Goal: Find specific page/section: Find specific page/section

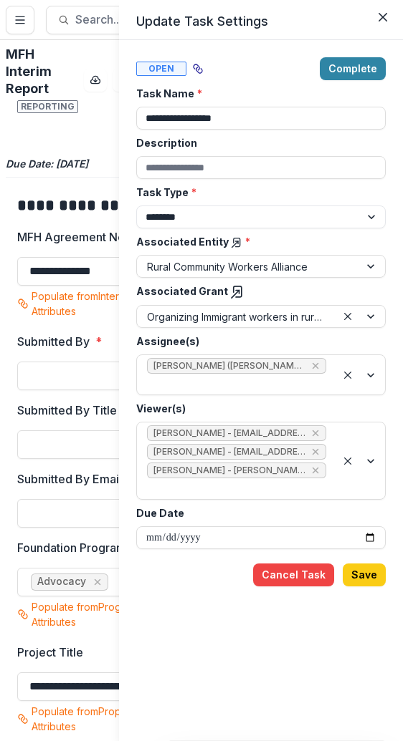
select select "********"
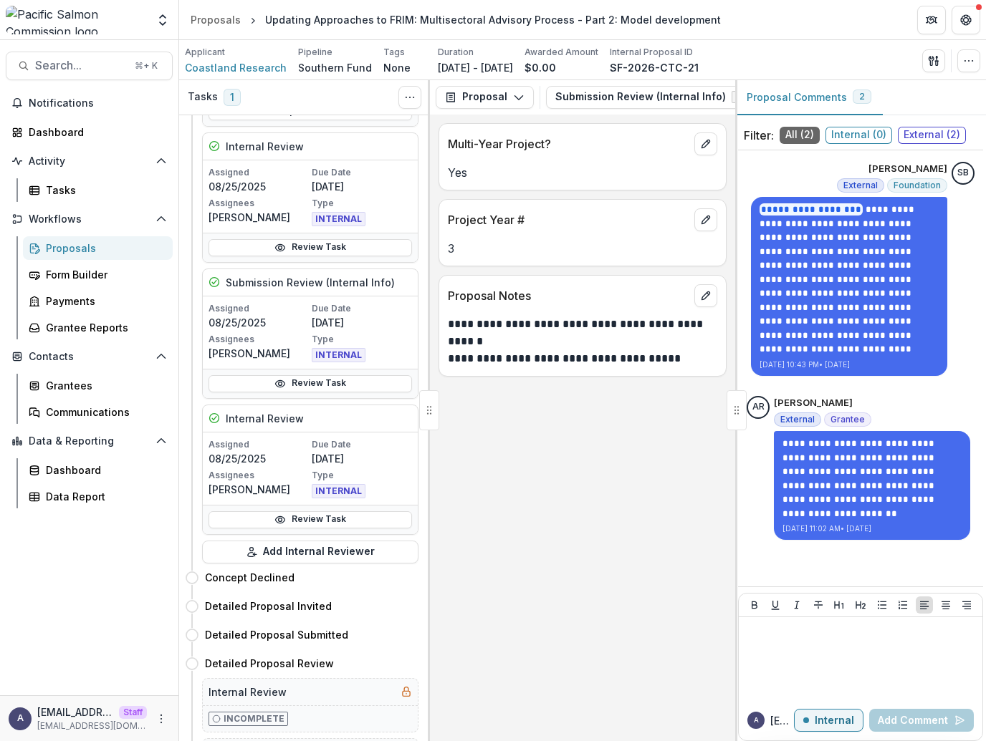
scroll to position [175, 0]
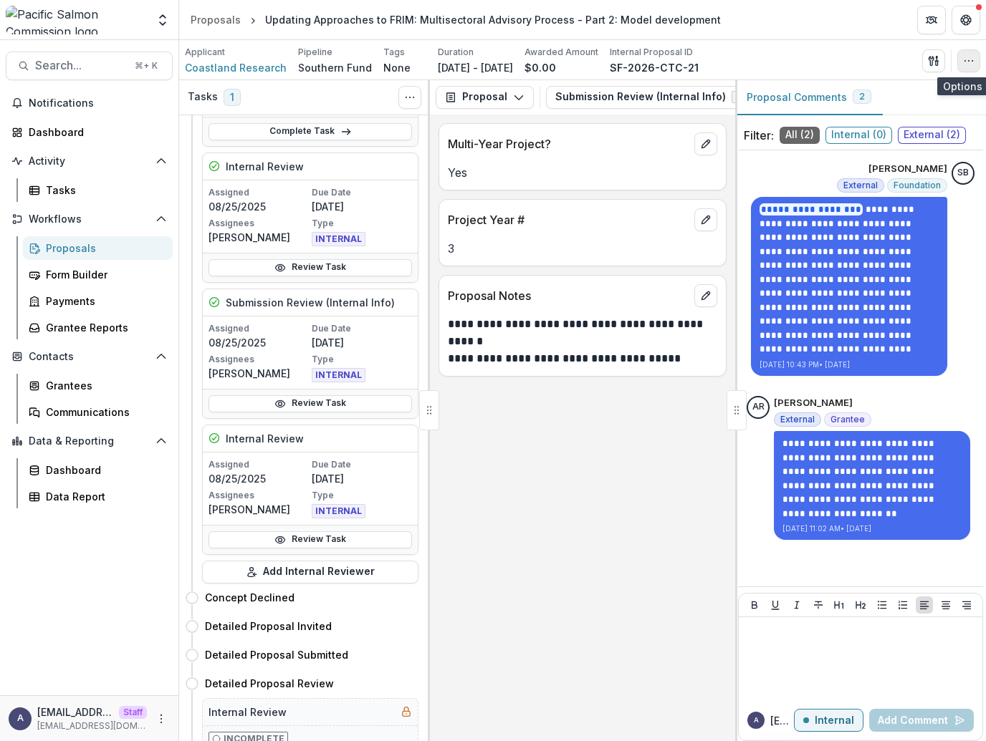
click at [971, 59] on icon "button" at bounding box center [968, 60] width 11 height 11
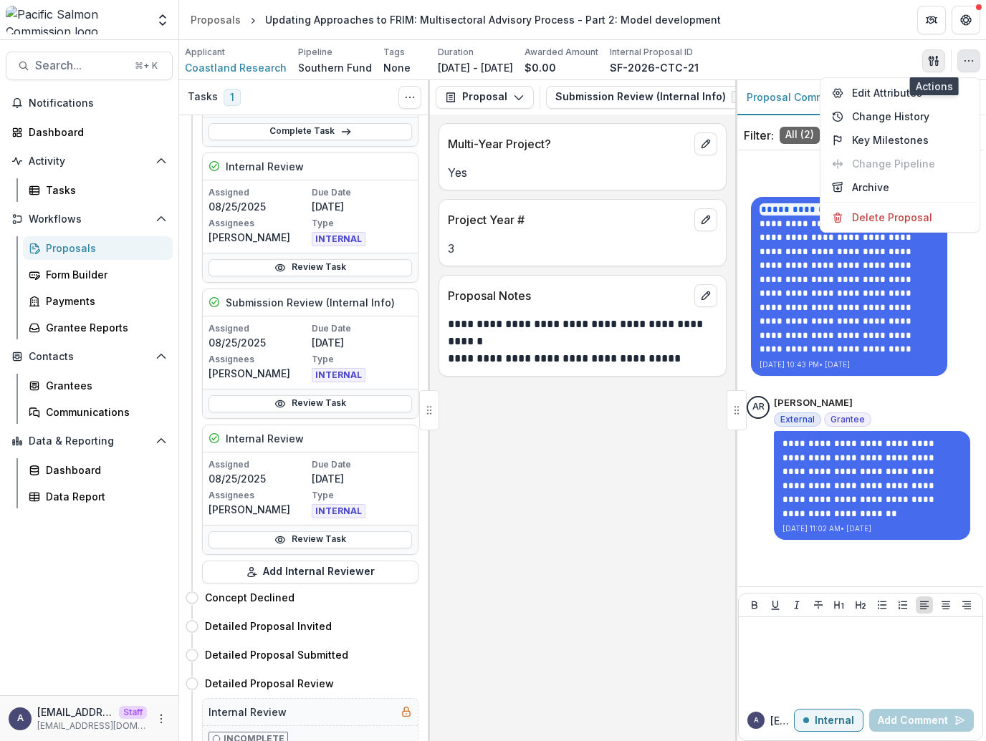
click at [940, 62] on button "button" at bounding box center [933, 60] width 23 height 23
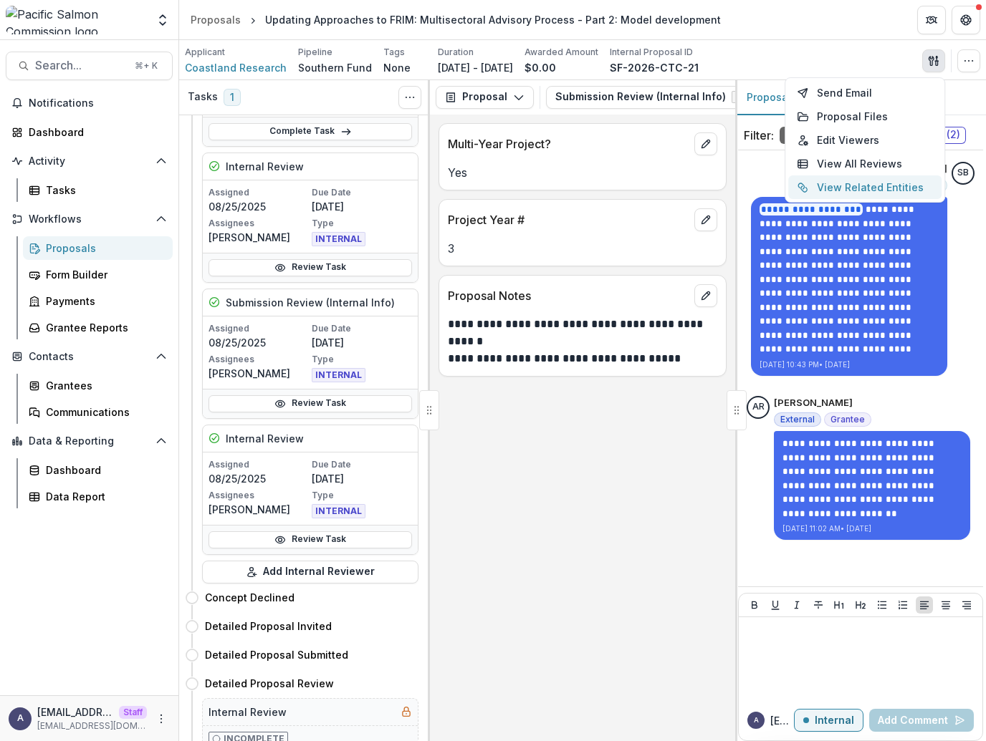
click at [895, 191] on button "View Related Entities" at bounding box center [864, 188] width 153 height 24
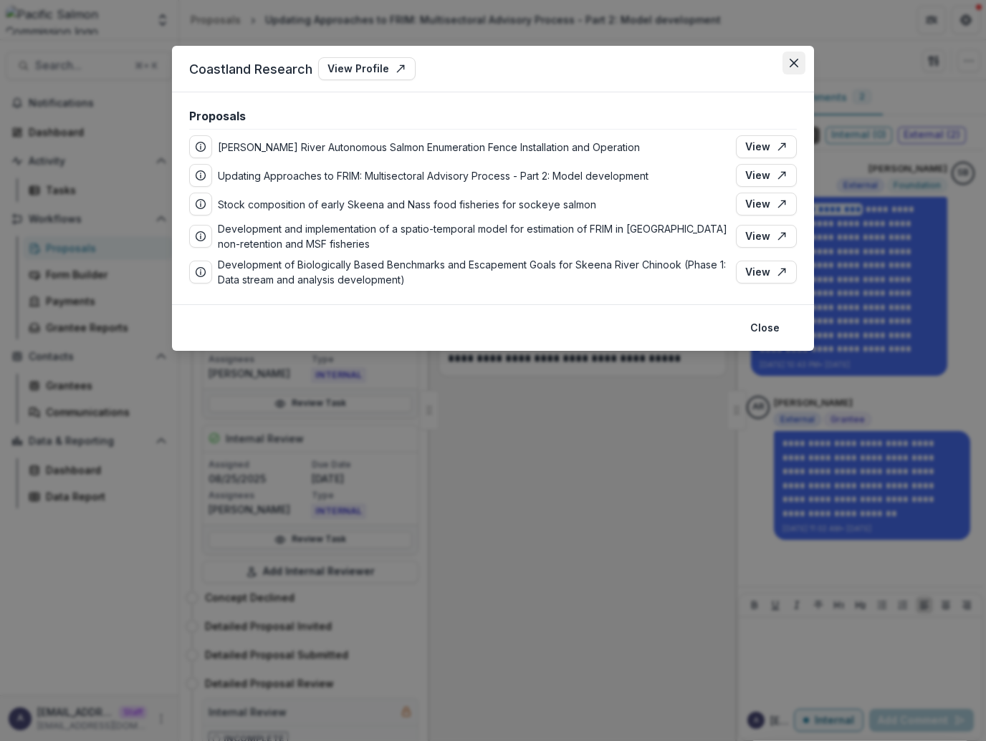
click at [803, 68] on button "Close" at bounding box center [793, 63] width 23 height 23
